Goal: Task Accomplishment & Management: Manage account settings

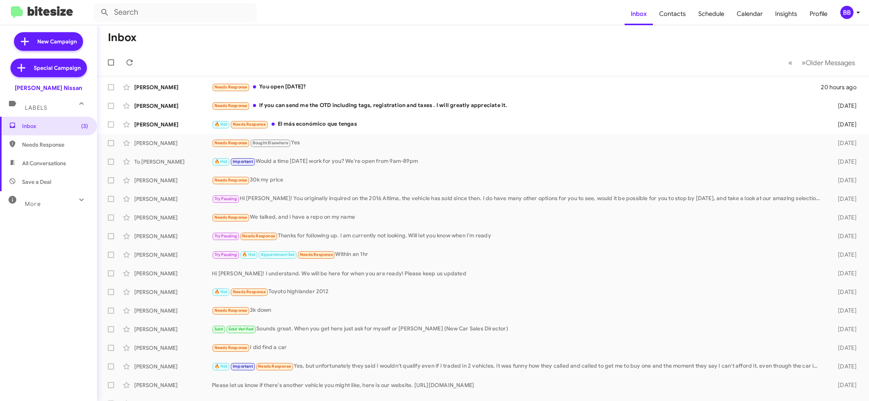
click at [841, 11] on div "BB" at bounding box center [846, 12] width 13 height 13
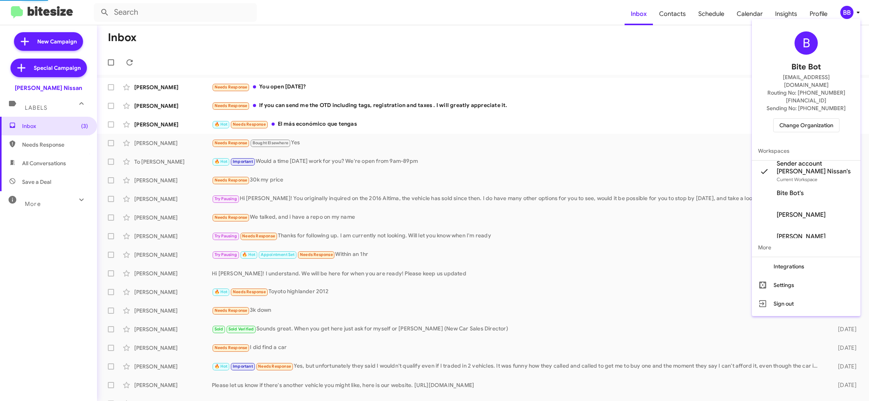
click at [814, 119] on span "Change Organization" at bounding box center [806, 125] width 54 height 13
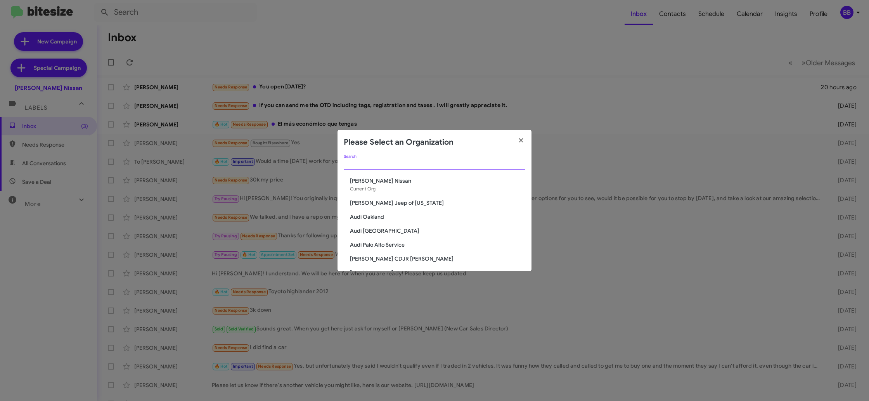
drag, startPoint x: 371, startPoint y: 167, endPoint x: 379, endPoint y: 165, distance: 7.5
click at [372, 167] on input "Search" at bounding box center [434, 164] width 181 height 6
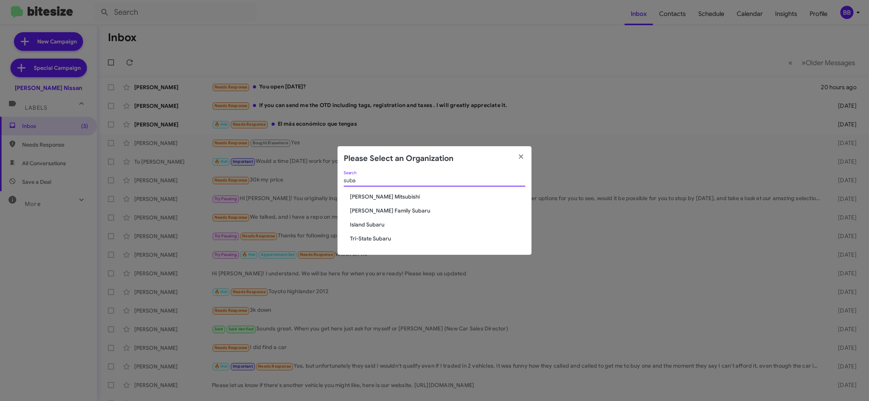
type input "suba"
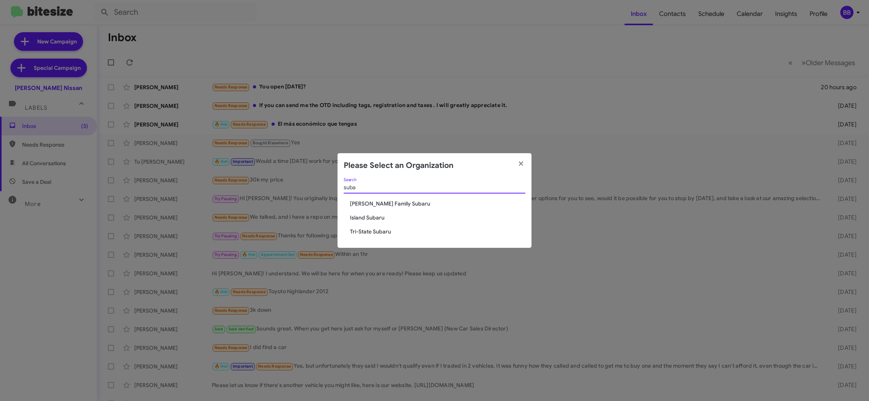
click at [370, 188] on input "suba" at bounding box center [434, 188] width 181 height 6
click at [524, 164] on icon "button" at bounding box center [521, 163] width 9 height 7
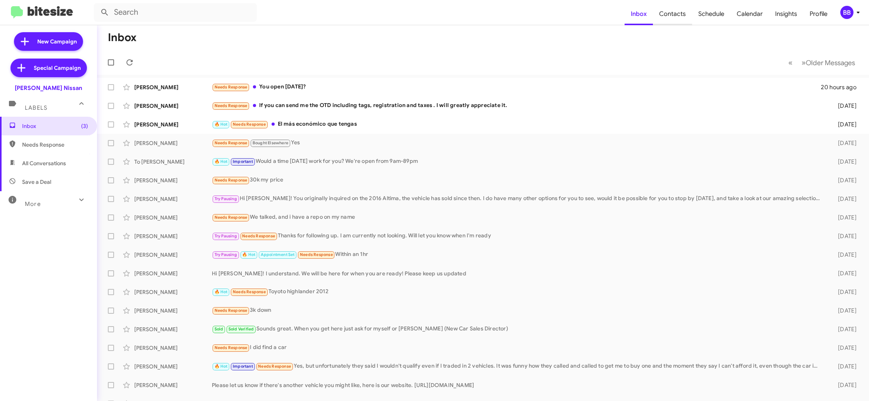
click at [675, 20] on span "Contacts" at bounding box center [672, 14] width 39 height 22
type input "in:groups"
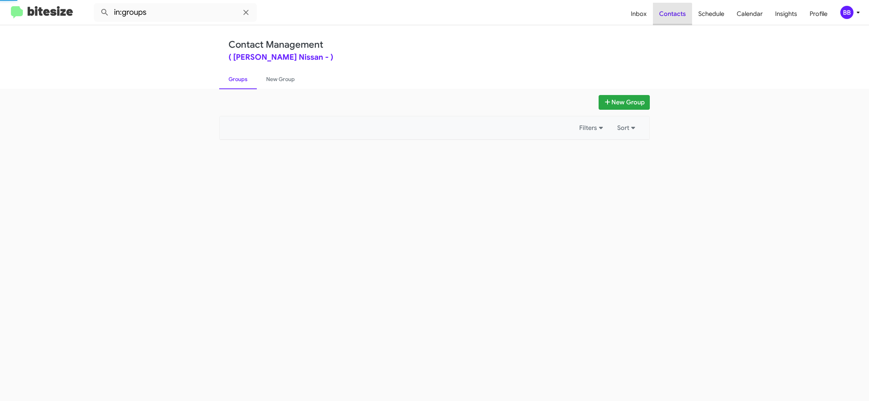
click at [674, 20] on span "Contacts" at bounding box center [672, 14] width 39 height 22
drag, startPoint x: 674, startPoint y: 20, endPoint x: 646, endPoint y: 19, distance: 27.9
click at [674, 20] on span "Contacts" at bounding box center [672, 14] width 39 height 22
click at [646, 19] on span "Inbox" at bounding box center [638, 14] width 28 height 22
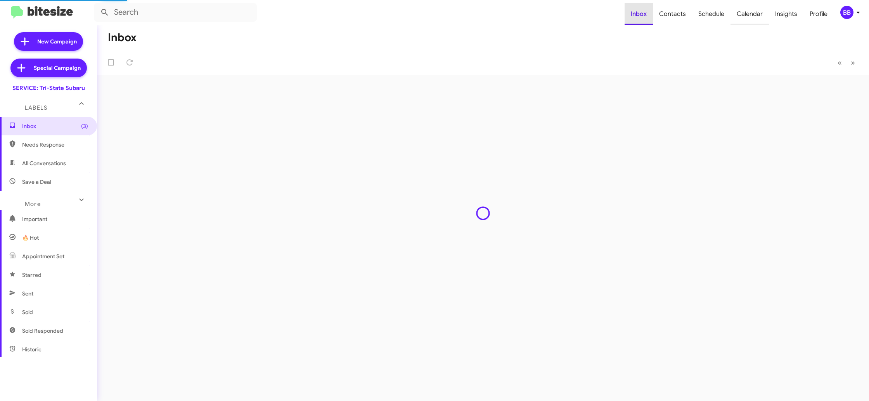
drag, startPoint x: 646, startPoint y: 19, endPoint x: 732, endPoint y: 5, distance: 87.3
click at [646, 19] on span "Inbox" at bounding box center [638, 14] width 28 height 22
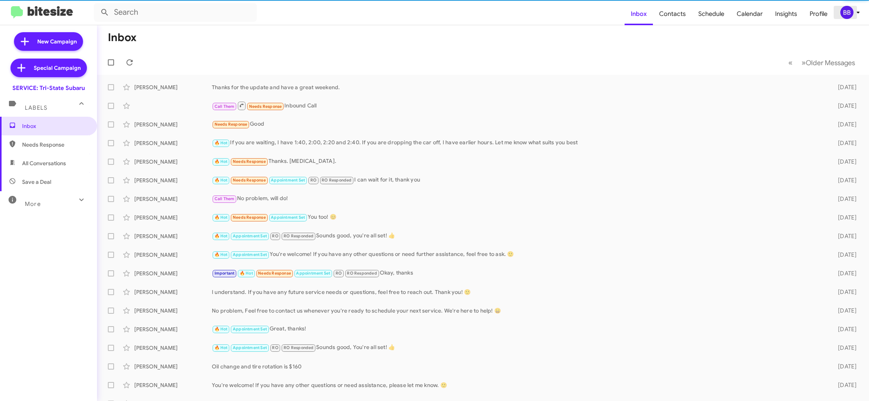
click at [843, 11] on div "BB" at bounding box center [846, 12] width 13 height 13
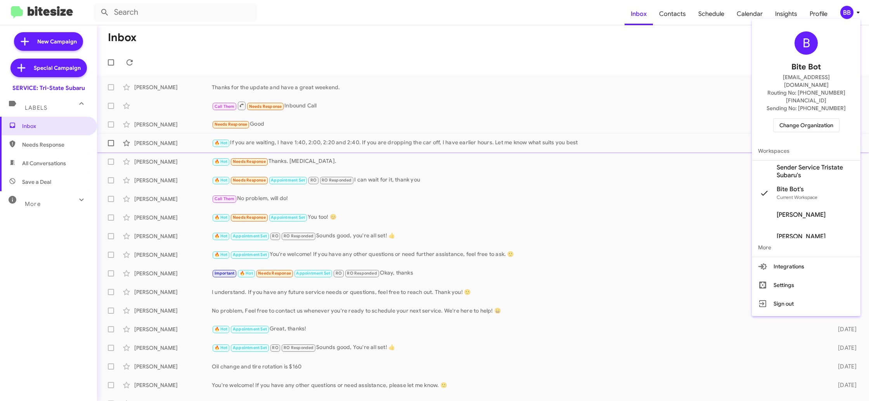
drag, startPoint x: 807, startPoint y: 152, endPoint x: 800, endPoint y: 142, distance: 12.7
click at [807, 164] on span "Sender Service Tristate Subaru's" at bounding box center [815, 172] width 78 height 16
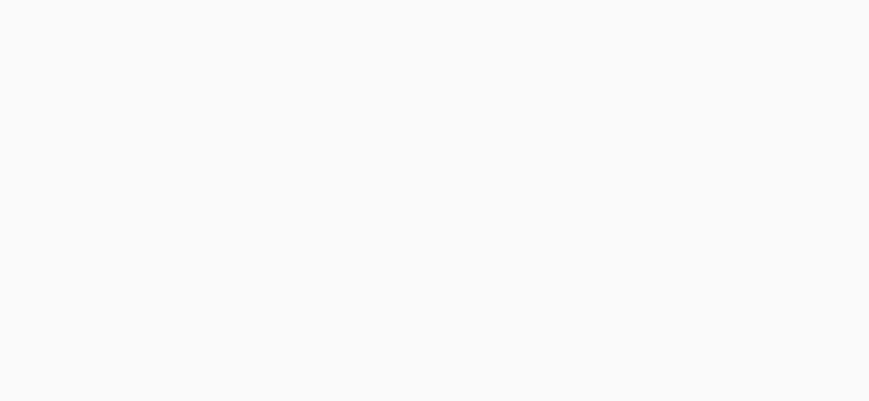
click at [673, 14] on body at bounding box center [434, 200] width 869 height 401
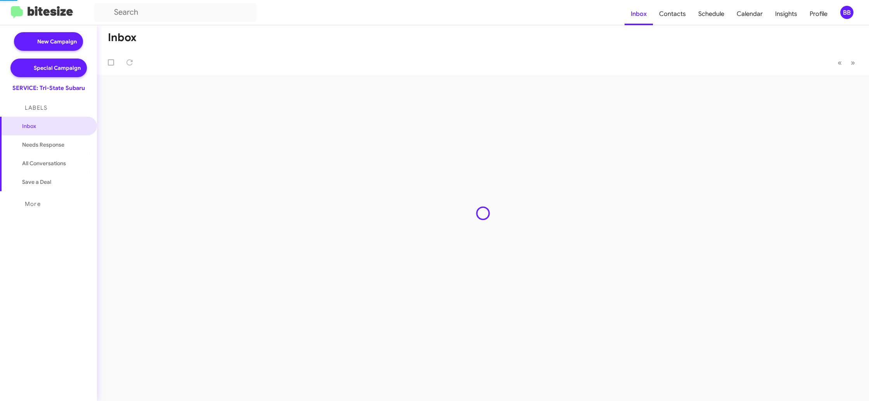
click at [673, 14] on span "Contacts" at bounding box center [672, 14] width 39 height 22
type input "in:groups"
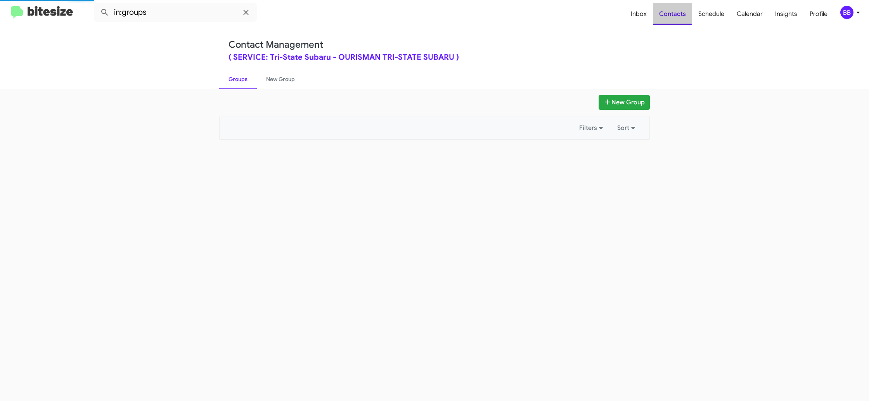
click at [673, 14] on span "Contacts" at bounding box center [672, 14] width 39 height 22
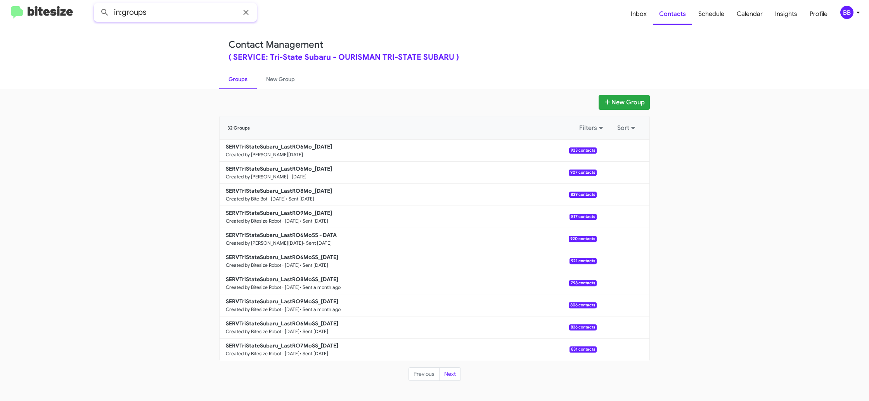
click at [192, 11] on input "in:groups" at bounding box center [175, 12] width 163 height 19
click at [276, 85] on link "New Group" at bounding box center [280, 79] width 47 height 20
click at [229, 86] on link "Groups" at bounding box center [238, 79] width 38 height 20
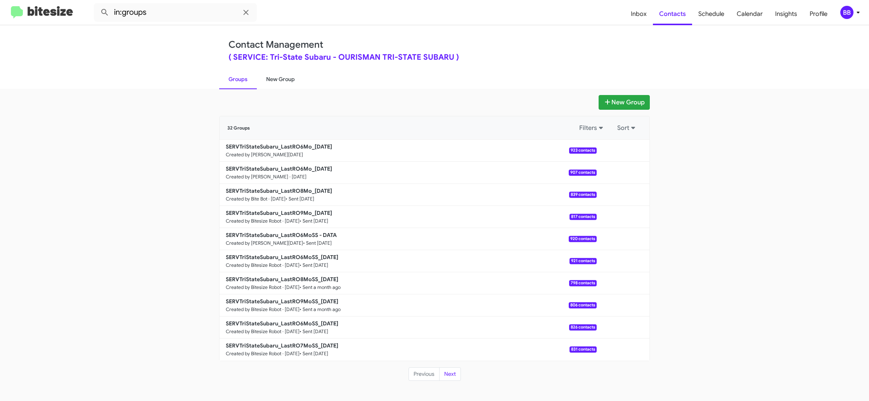
drag, startPoint x: 229, startPoint y: 86, endPoint x: 259, endPoint y: 81, distance: 29.8
click at [229, 86] on link "Groups" at bounding box center [238, 79] width 38 height 20
click at [275, 80] on link "New Group" at bounding box center [280, 79] width 47 height 20
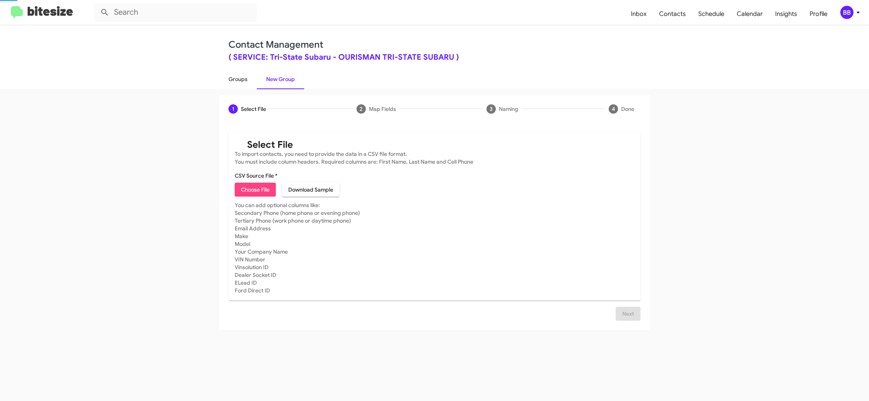
click at [242, 81] on link "Groups" at bounding box center [238, 79] width 38 height 20
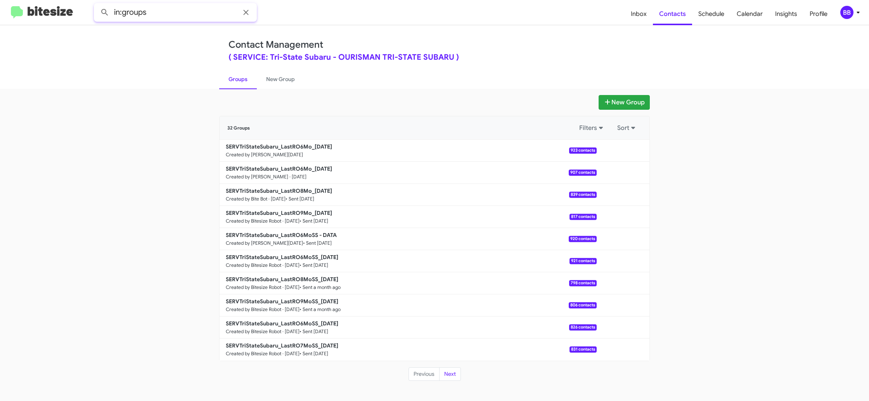
click at [202, 15] on input "in:groups" at bounding box center [175, 12] width 163 height 19
type input "in:groups LastRO6Mo"
click at [97, 5] on button at bounding box center [105, 13] width 16 height 16
click at [727, 18] on span "Schedule" at bounding box center [711, 14] width 38 height 22
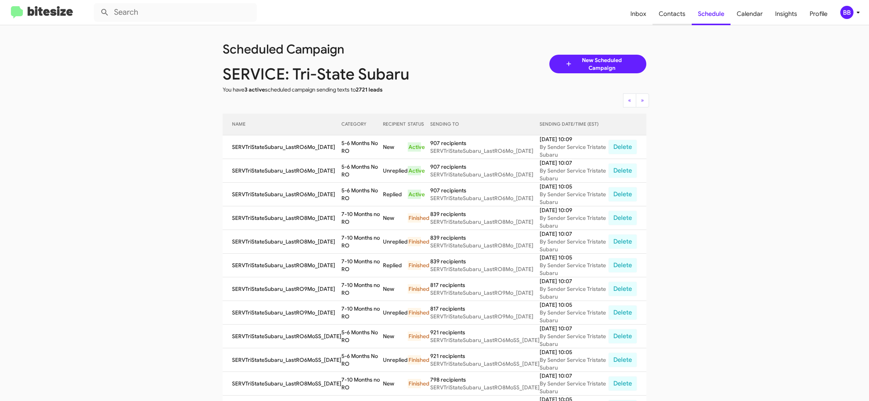
click at [677, 17] on span "Contacts" at bounding box center [671, 14] width 39 height 22
type input "in:groups"
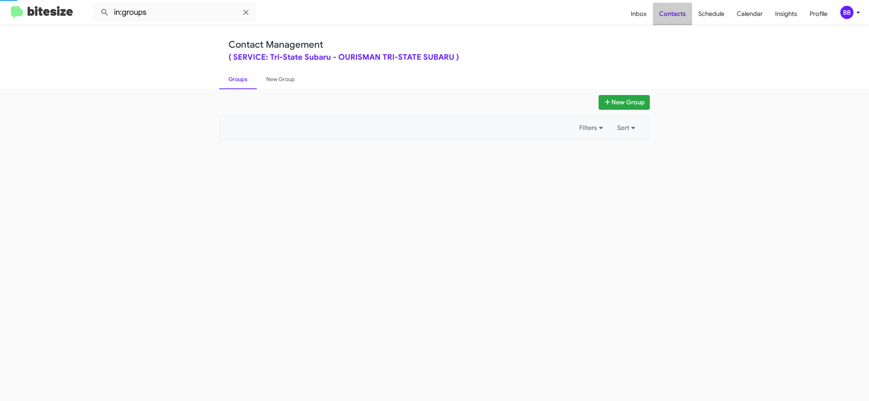
click at [677, 17] on span "Contacts" at bounding box center [672, 14] width 39 height 22
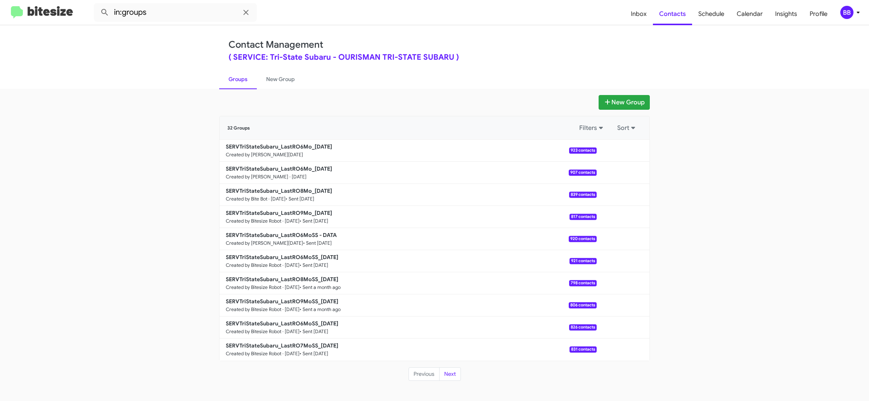
click at [847, 12] on div "BB" at bounding box center [846, 12] width 13 height 13
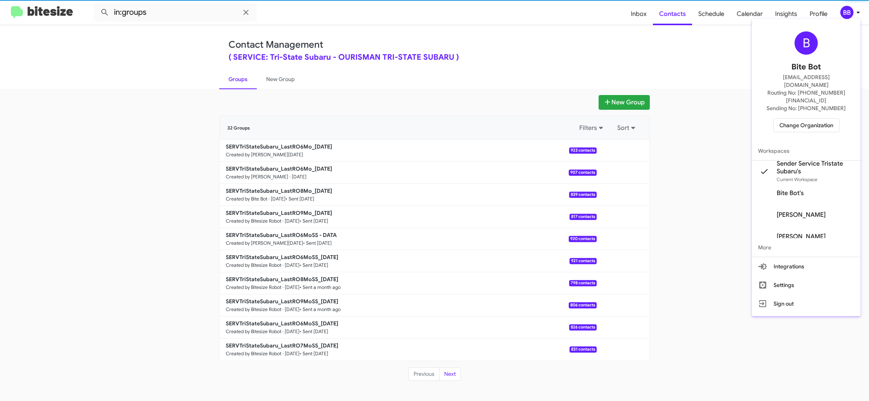
click at [847, 12] on div at bounding box center [434, 200] width 869 height 401
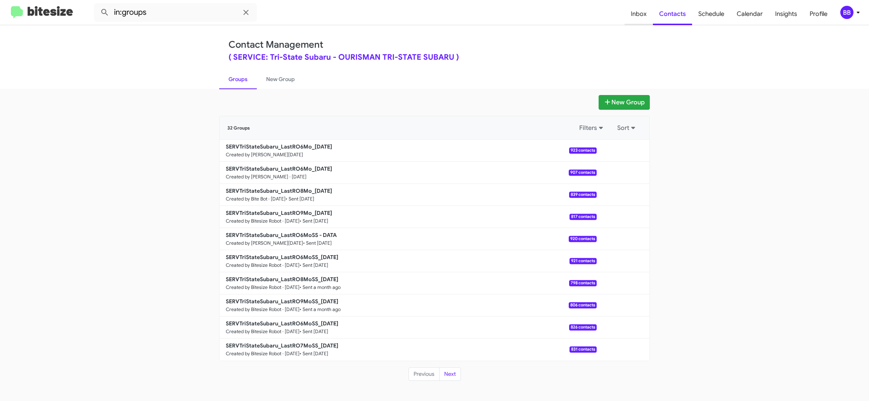
click at [646, 20] on span "Inbox" at bounding box center [638, 14] width 28 height 22
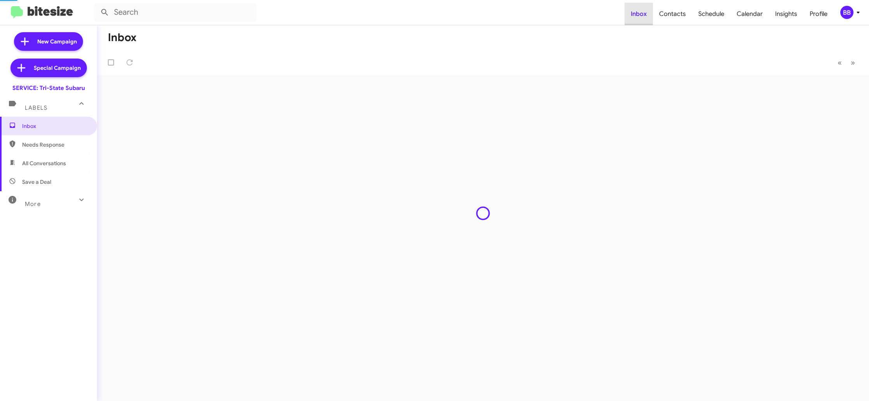
click at [646, 20] on span "Inbox" at bounding box center [638, 14] width 28 height 22
drag, startPoint x: 646, startPoint y: 20, endPoint x: 669, endPoint y: 16, distance: 23.7
click at [645, 19] on span "Inbox" at bounding box center [638, 14] width 28 height 22
click at [672, 17] on span "Contacts" at bounding box center [672, 14] width 39 height 22
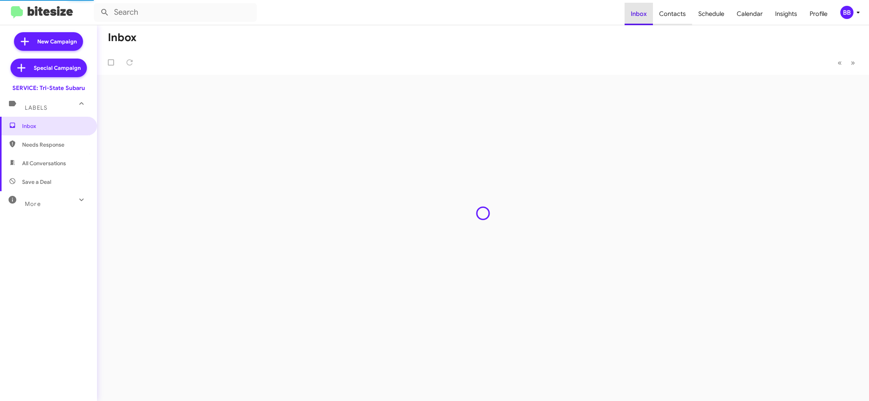
type input "in:groups"
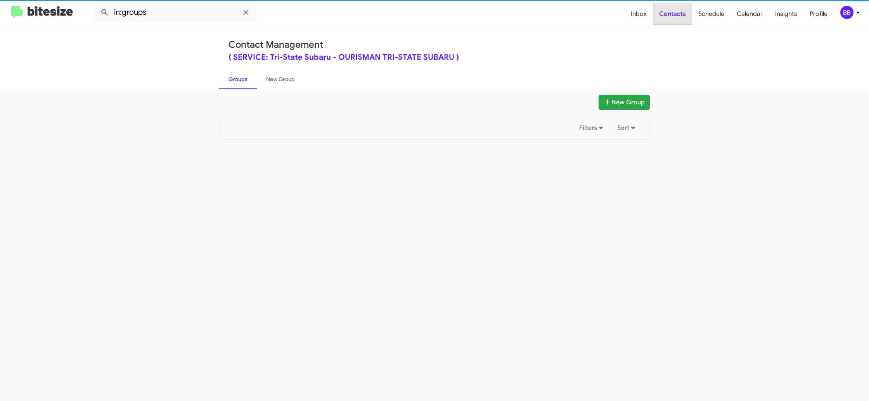
click at [672, 17] on span "Contacts" at bounding box center [672, 14] width 39 height 22
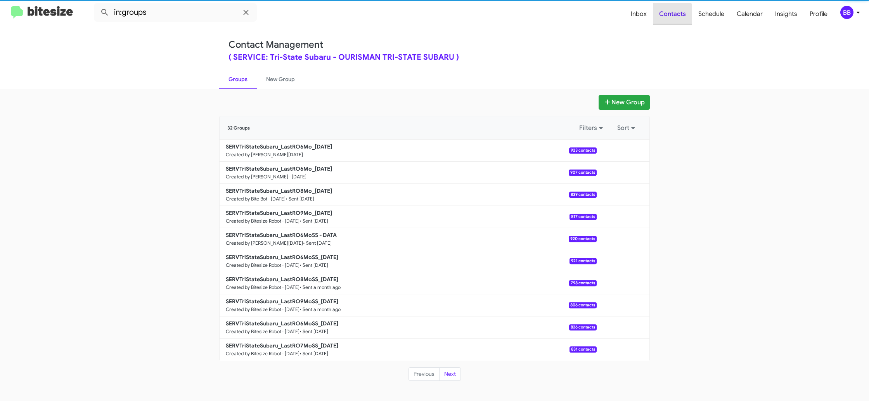
click at [672, 17] on span "Contacts" at bounding box center [672, 14] width 39 height 22
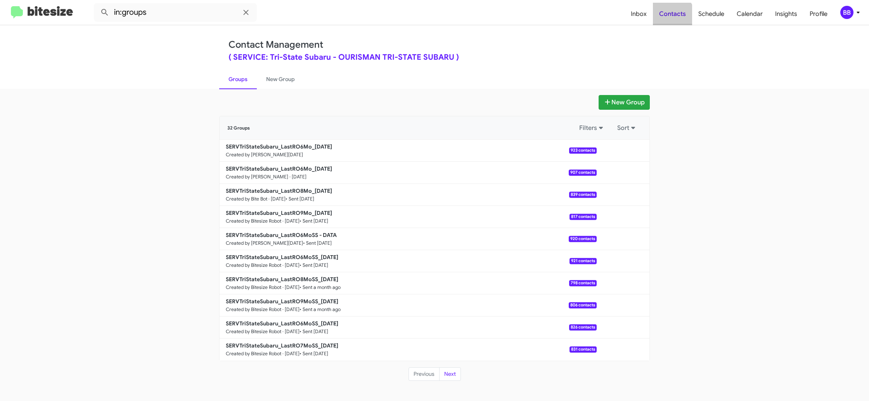
click at [672, 17] on span "Contacts" at bounding box center [672, 14] width 39 height 22
click at [648, 19] on span "Inbox" at bounding box center [638, 14] width 28 height 22
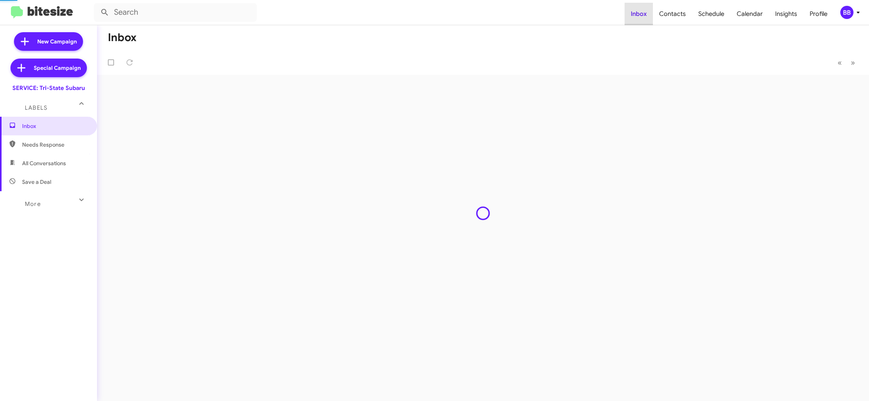
click at [648, 19] on span "Inbox" at bounding box center [638, 14] width 28 height 22
drag, startPoint x: 648, startPoint y: 19, endPoint x: 594, endPoint y: 4, distance: 56.0
click at [648, 19] on span "Inbox" at bounding box center [638, 14] width 28 height 22
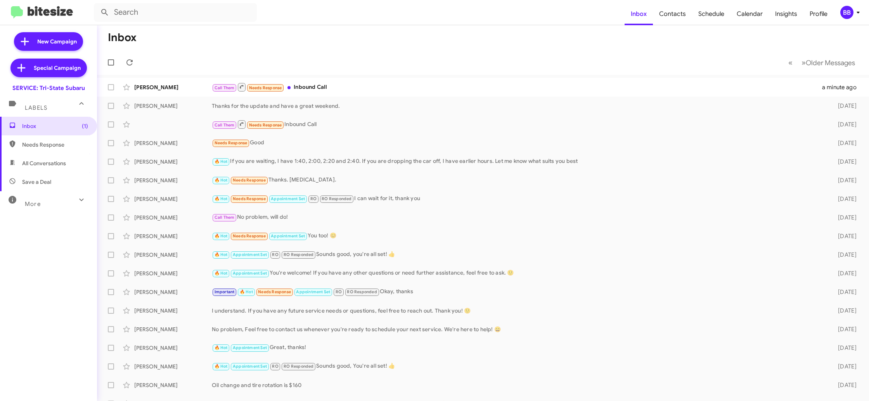
click at [859, 15] on icon at bounding box center [857, 12] width 9 height 9
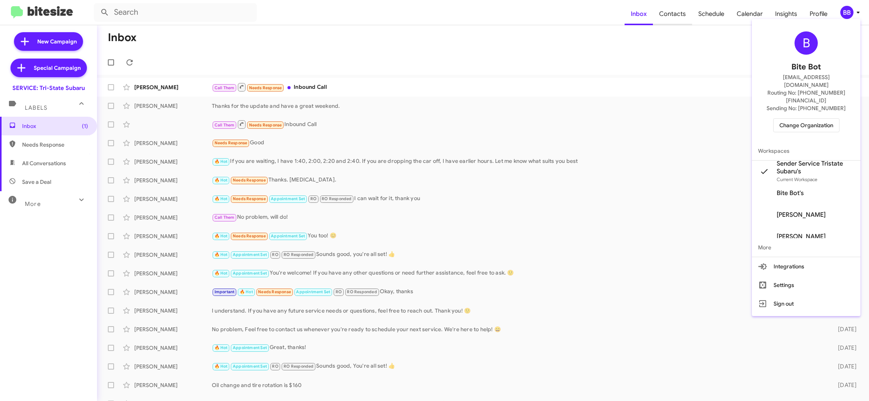
drag, startPoint x: 684, startPoint y: 29, endPoint x: 683, endPoint y: 23, distance: 6.3
click at [684, 29] on div at bounding box center [434, 200] width 869 height 401
click at [682, 17] on span "Contacts" at bounding box center [672, 14] width 39 height 22
type input "in:groups"
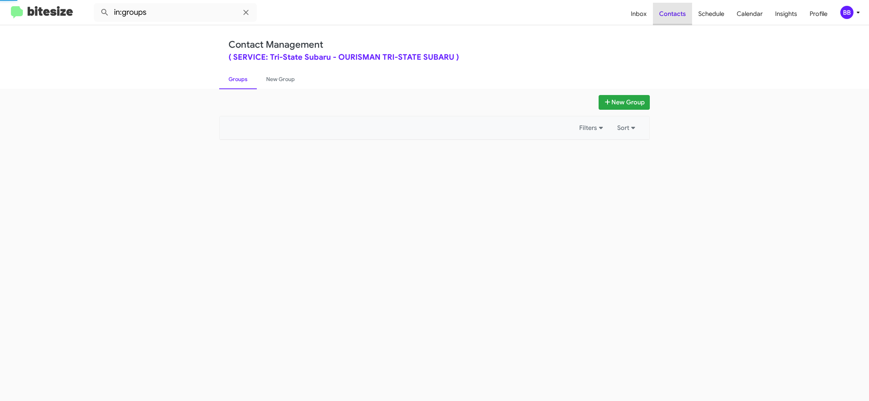
click at [682, 17] on span "Contacts" at bounding box center [672, 14] width 39 height 22
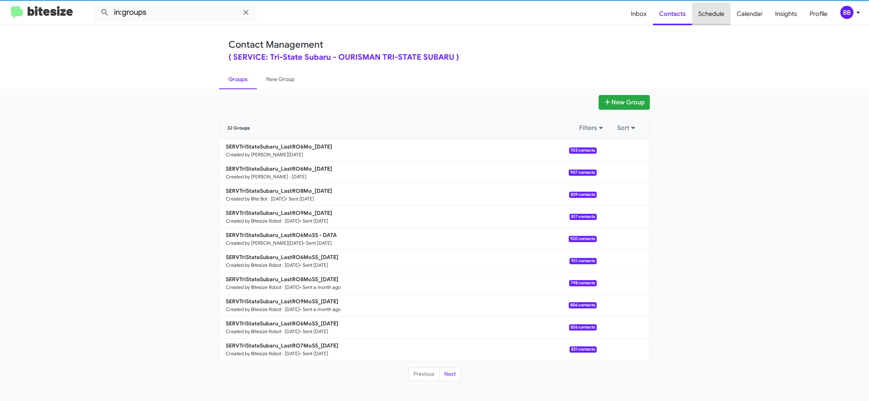
click at [710, 10] on span "Schedule" at bounding box center [711, 14] width 38 height 22
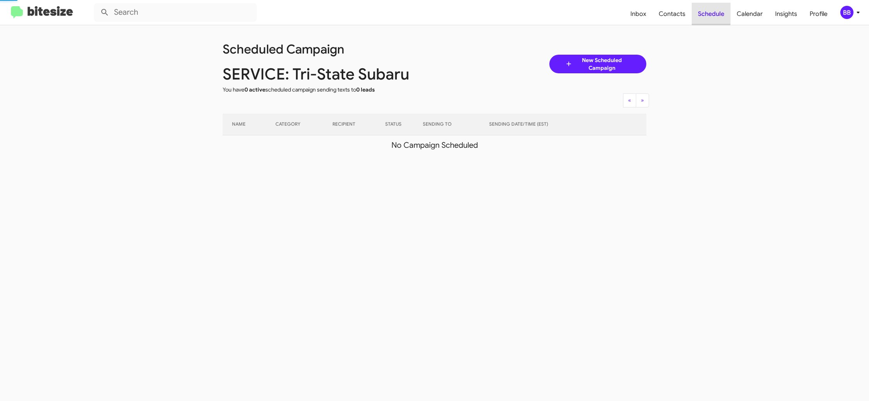
click at [710, 10] on span "Schedule" at bounding box center [710, 14] width 39 height 22
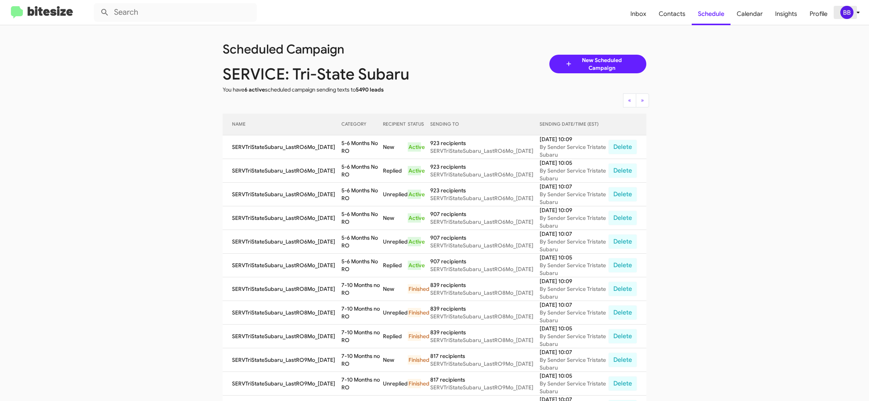
click at [852, 11] on div "BB" at bounding box center [846, 12] width 13 height 13
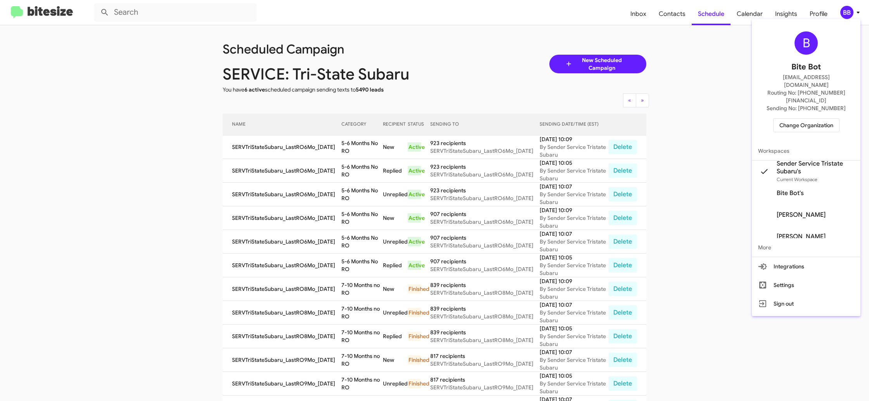
scroll to position [0, 0]
click at [679, 25] on div at bounding box center [434, 200] width 869 height 401
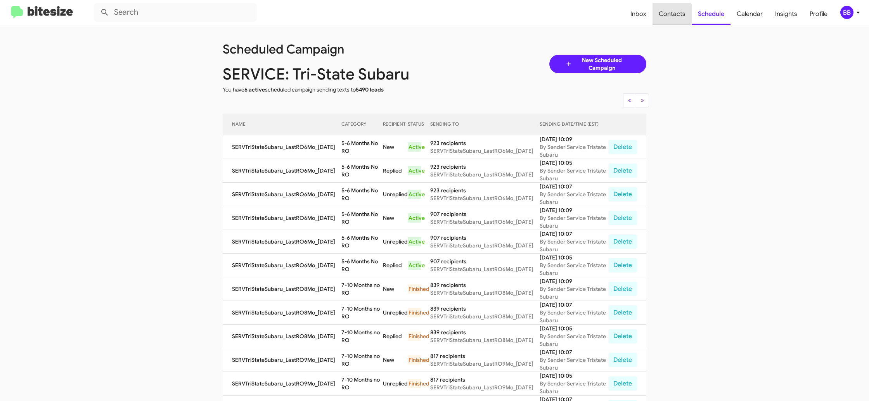
click at [674, 16] on span "Contacts" at bounding box center [671, 14] width 39 height 22
type input "in:groups"
click at [674, 16] on span "Contacts" at bounding box center [671, 14] width 39 height 22
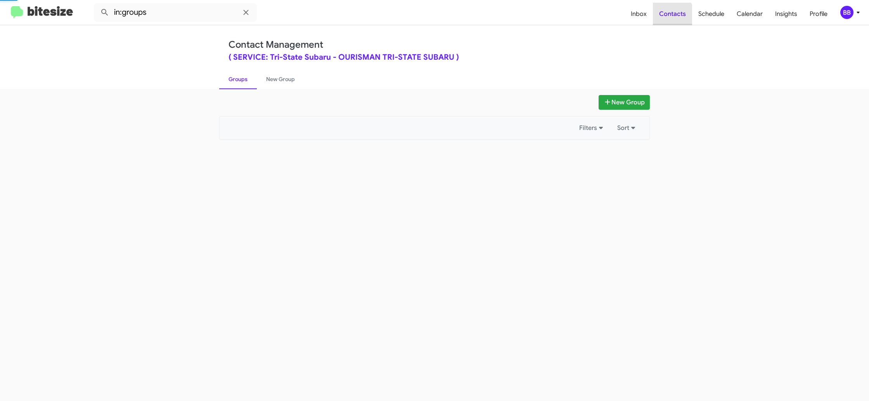
click at [674, 16] on span "Contacts" at bounding box center [672, 14] width 39 height 22
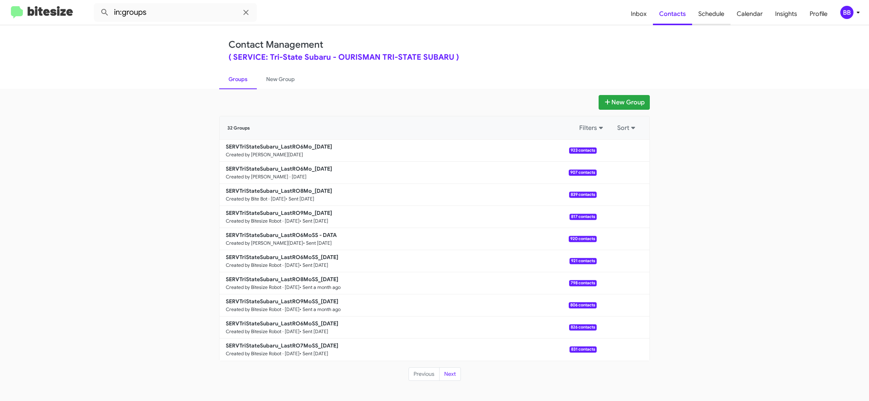
click at [709, 17] on span "Schedule" at bounding box center [711, 14] width 38 height 22
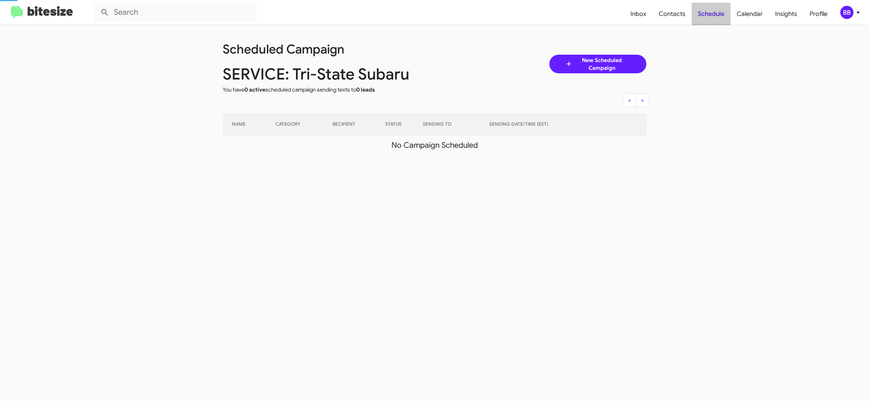
click at [709, 17] on span "Schedule" at bounding box center [710, 14] width 39 height 22
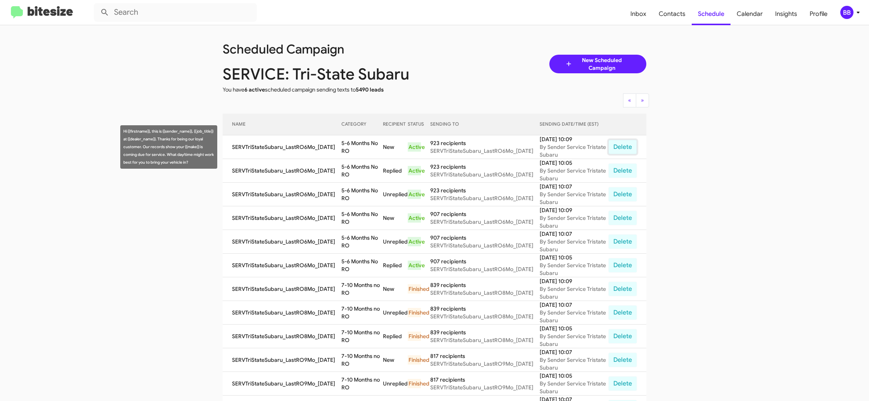
click at [620, 145] on button "Delete" at bounding box center [622, 147] width 29 height 15
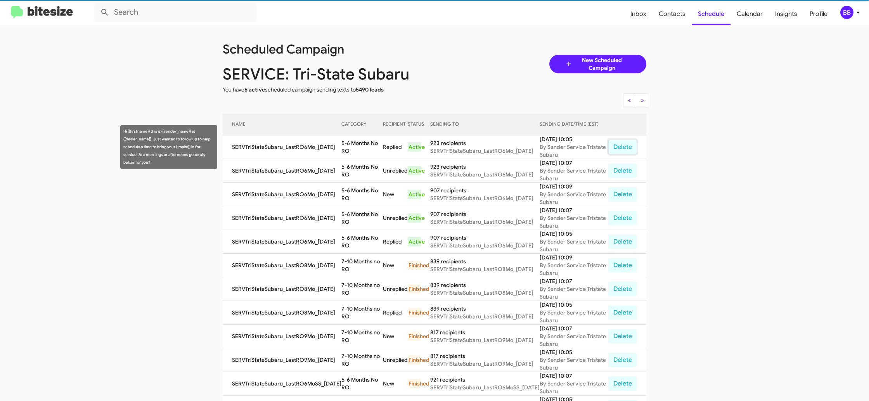
click at [620, 145] on button "Delete" at bounding box center [622, 147] width 29 height 15
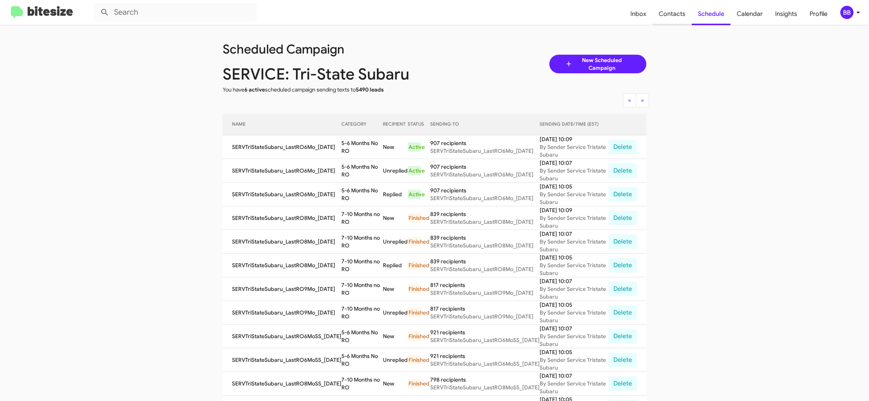
click at [674, 18] on span "Contacts" at bounding box center [671, 14] width 39 height 22
type input "in:groups"
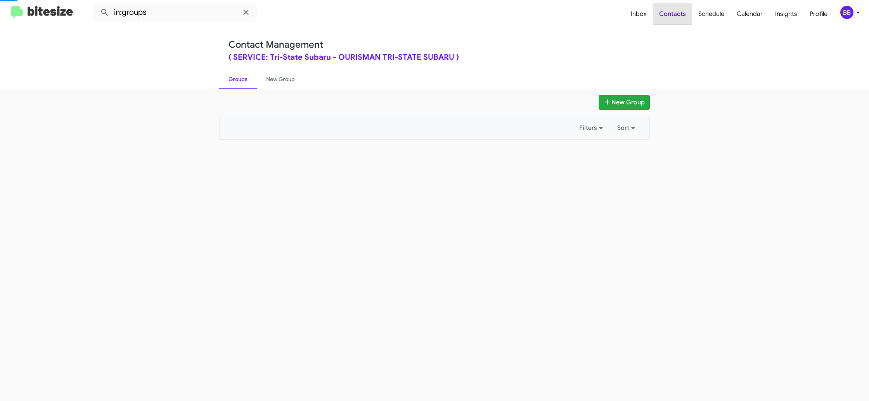
click at [674, 18] on span "Contacts" at bounding box center [672, 14] width 39 height 22
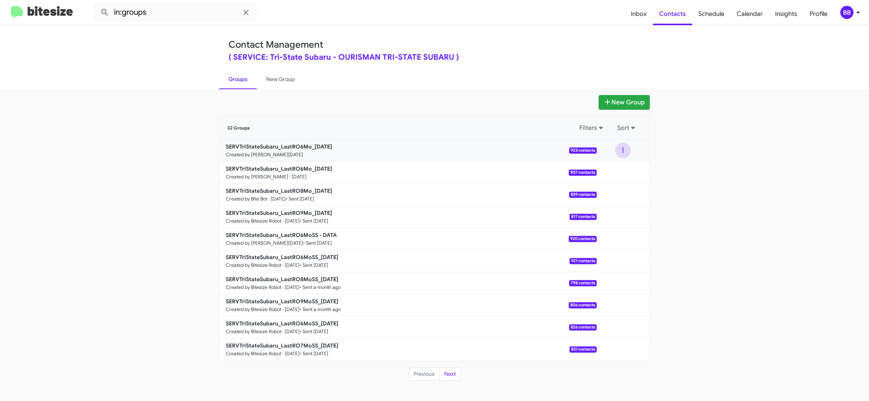
click at [620, 148] on button at bounding box center [623, 151] width 16 height 16
click at [607, 192] on button "Archive" at bounding box center [599, 190] width 62 height 19
click at [640, 14] on span "Inbox" at bounding box center [638, 14] width 28 height 22
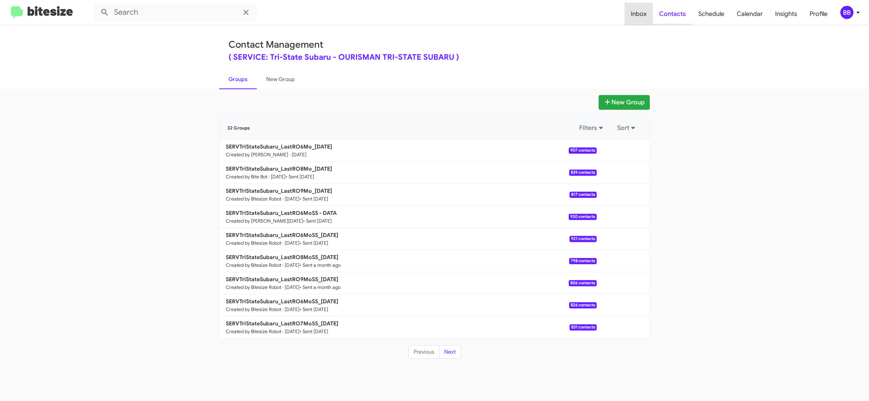
drag, startPoint x: 640, startPoint y: 14, endPoint x: 663, endPoint y: 15, distance: 23.3
click at [640, 14] on span "Inbox" at bounding box center [638, 14] width 28 height 22
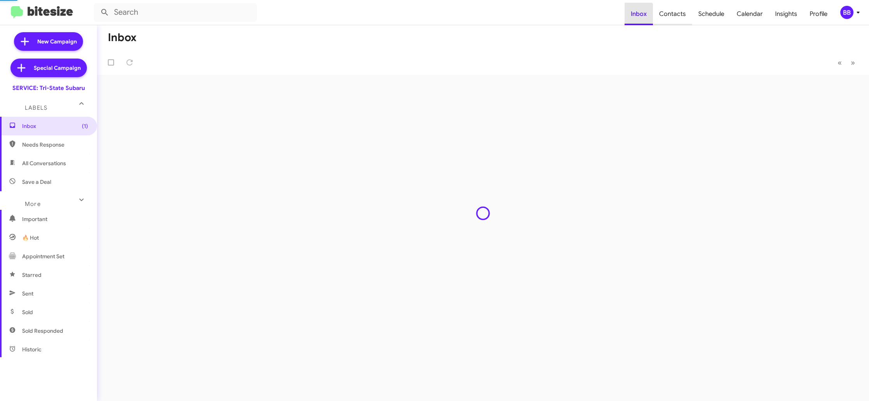
click at [680, 15] on span "Contacts" at bounding box center [672, 14] width 39 height 22
type input "in:groups"
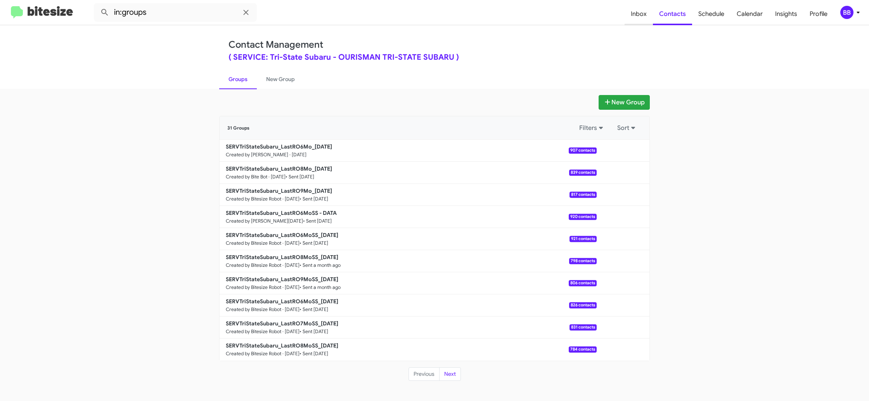
click at [636, 16] on span "Inbox" at bounding box center [638, 14] width 28 height 22
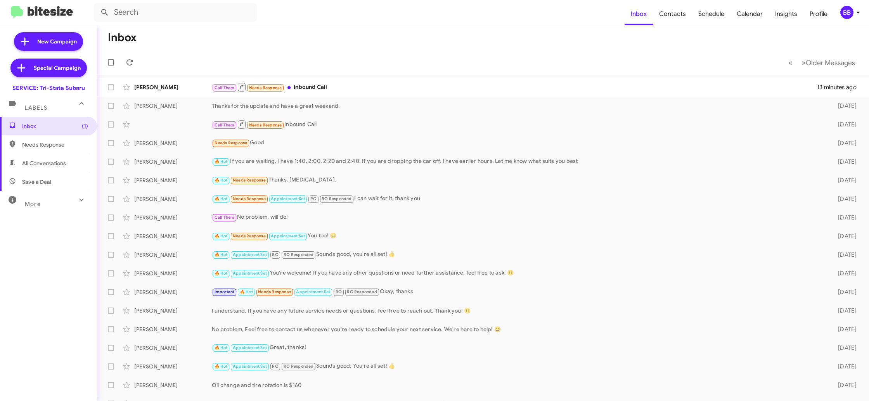
click at [850, 11] on div "BB" at bounding box center [846, 12] width 13 height 13
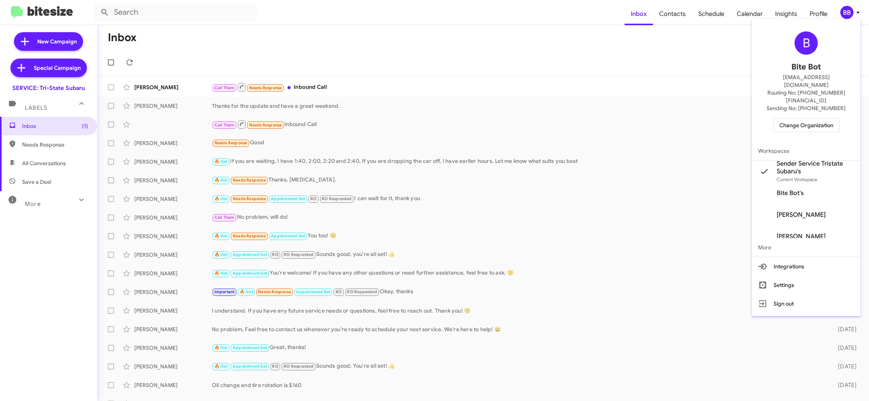
click at [674, 18] on div at bounding box center [434, 200] width 869 height 401
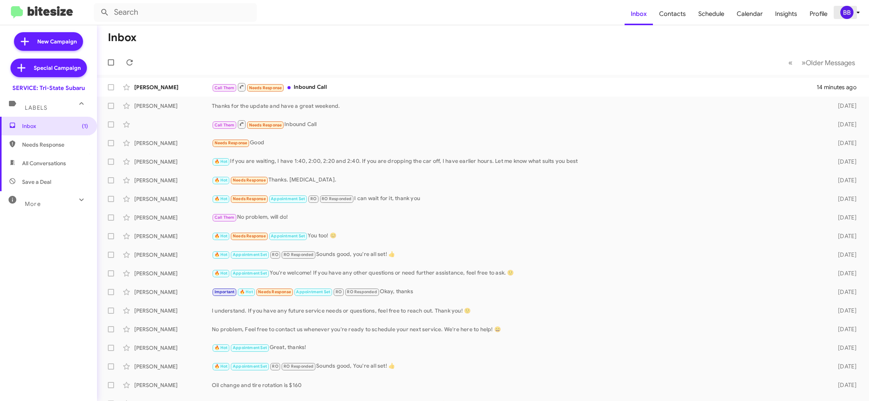
click at [843, 10] on div "BB" at bounding box center [846, 12] width 13 height 13
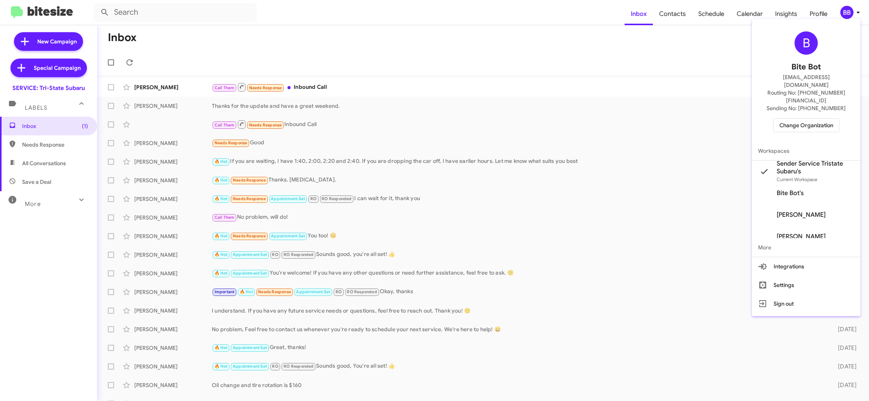
click at [680, 26] on div at bounding box center [434, 200] width 869 height 401
click at [679, 22] on span "Contacts" at bounding box center [672, 14] width 39 height 22
type input "in:groups"
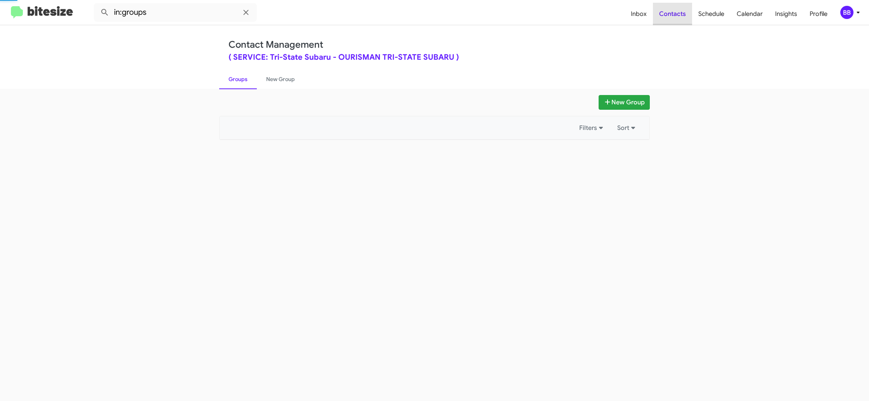
click at [679, 22] on span "Contacts" at bounding box center [672, 14] width 39 height 22
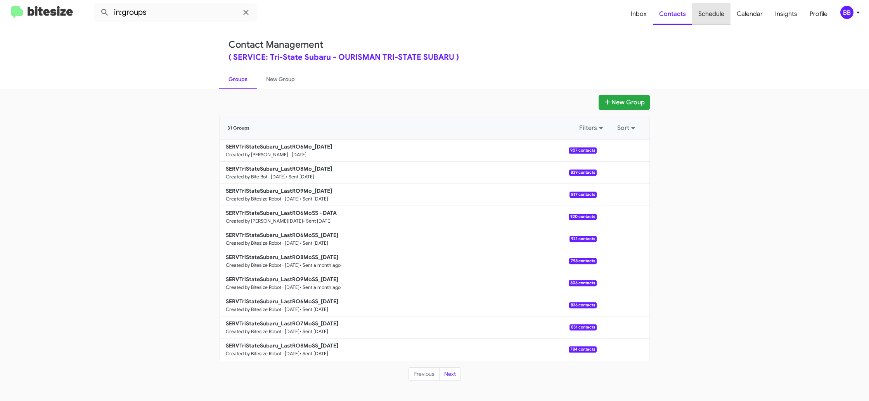
click at [698, 20] on span "Schedule" at bounding box center [711, 14] width 38 height 22
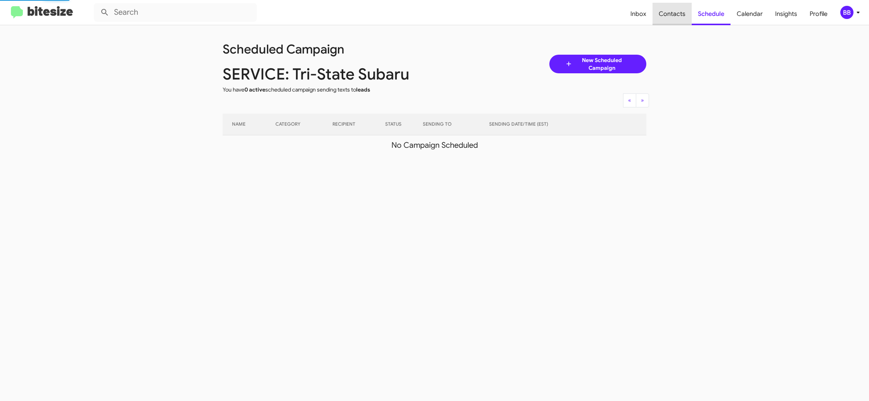
click at [682, 20] on span "Contacts" at bounding box center [671, 14] width 39 height 22
type input "in:groups"
click at [682, 20] on span "Contacts" at bounding box center [671, 14] width 39 height 22
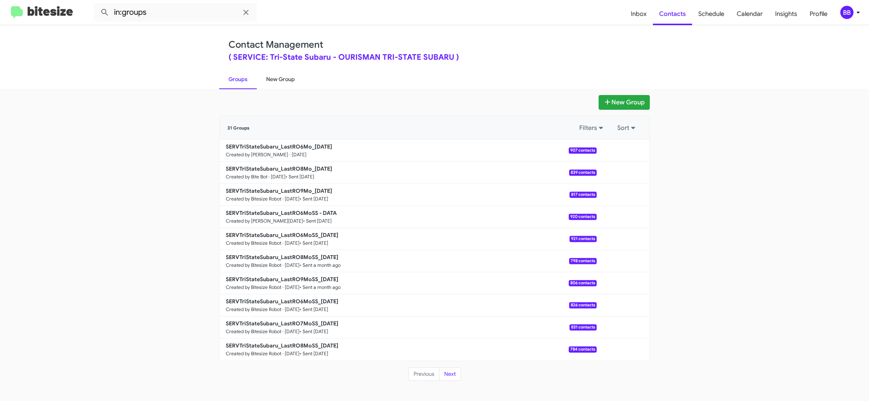
click at [276, 77] on link "New Group" at bounding box center [280, 79] width 47 height 20
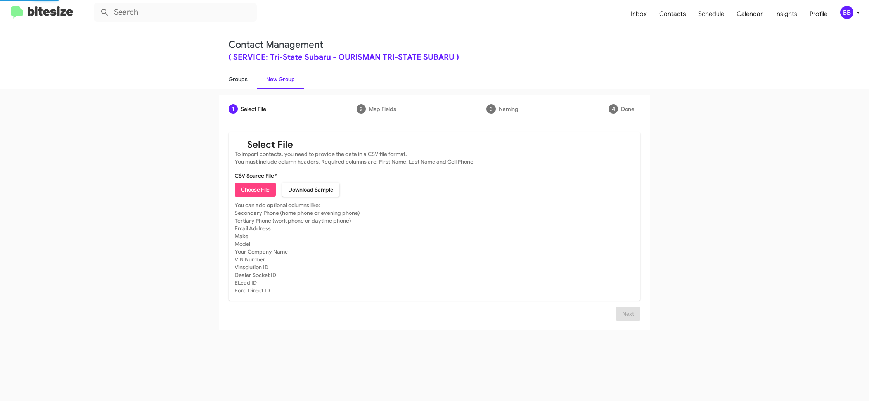
click at [241, 81] on link "Groups" at bounding box center [238, 79] width 38 height 20
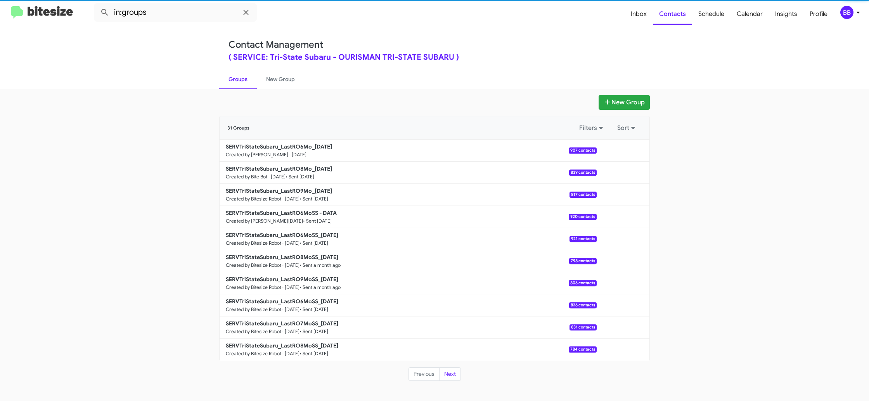
click at [851, 10] on div "BB" at bounding box center [846, 12] width 13 height 13
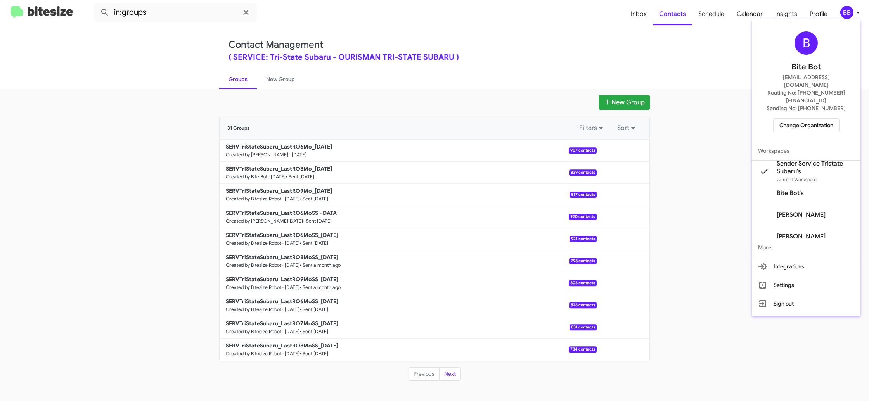
click at [320, 76] on div at bounding box center [434, 200] width 869 height 401
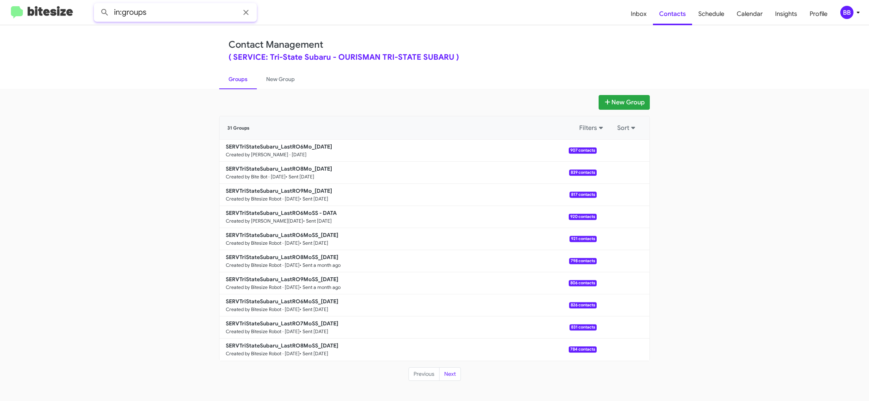
click at [190, 16] on input "in:groups" at bounding box center [175, 12] width 163 height 19
type input "in:groups lastRO6"
click at [97, 5] on button at bounding box center [105, 13] width 16 height 16
click at [637, 19] on span "Inbox" at bounding box center [638, 14] width 28 height 22
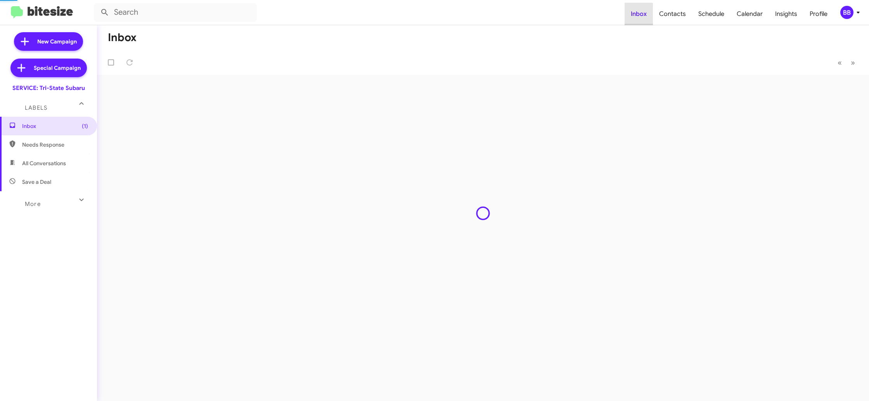
click at [637, 19] on span "Inbox" at bounding box center [638, 14] width 28 height 22
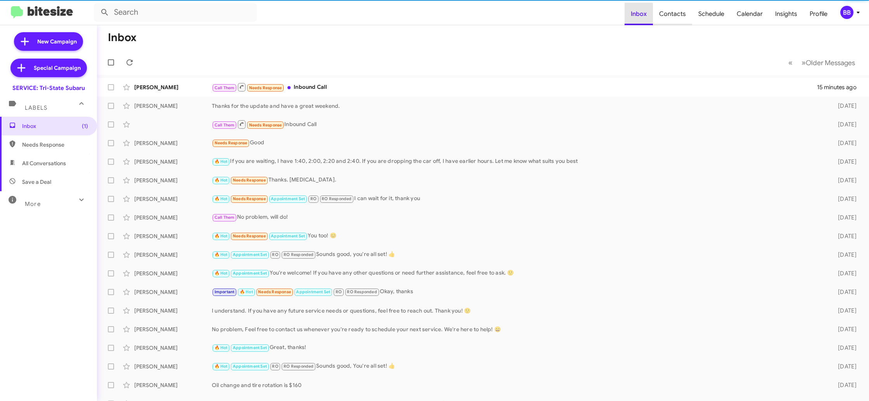
click at [674, 15] on span "Contacts" at bounding box center [672, 14] width 39 height 22
type input "in:groups"
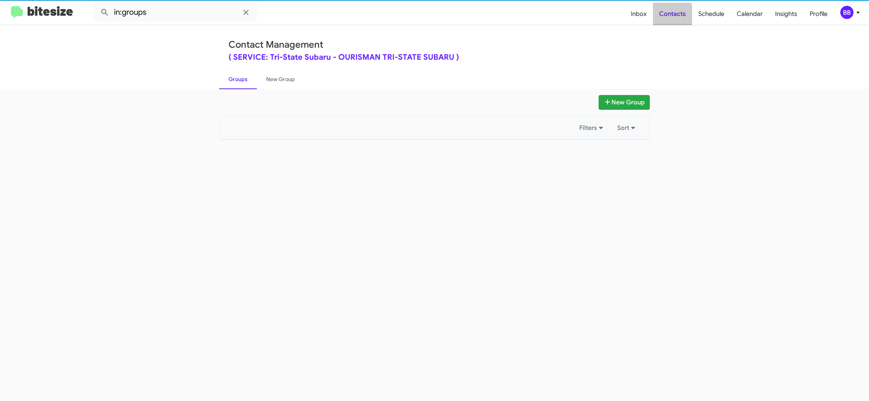
click at [674, 15] on span "Contacts" at bounding box center [672, 14] width 39 height 22
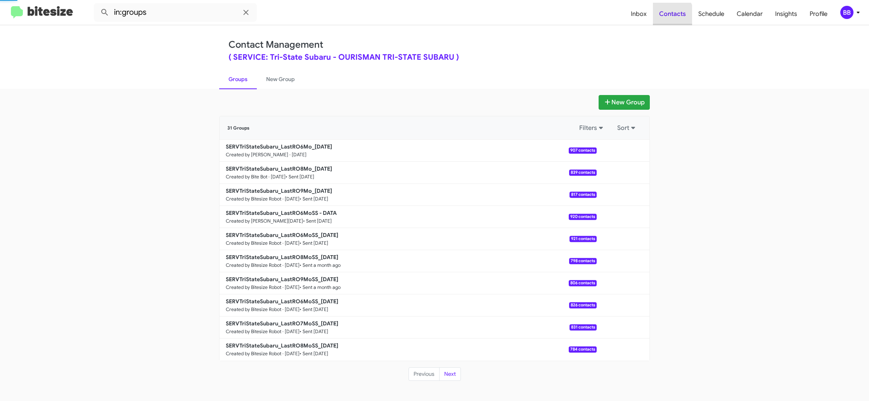
click at [674, 15] on span "Contacts" at bounding box center [672, 14] width 39 height 22
click at [730, 14] on span "Schedule" at bounding box center [711, 14] width 38 height 22
